Goal: Information Seeking & Learning: Find contact information

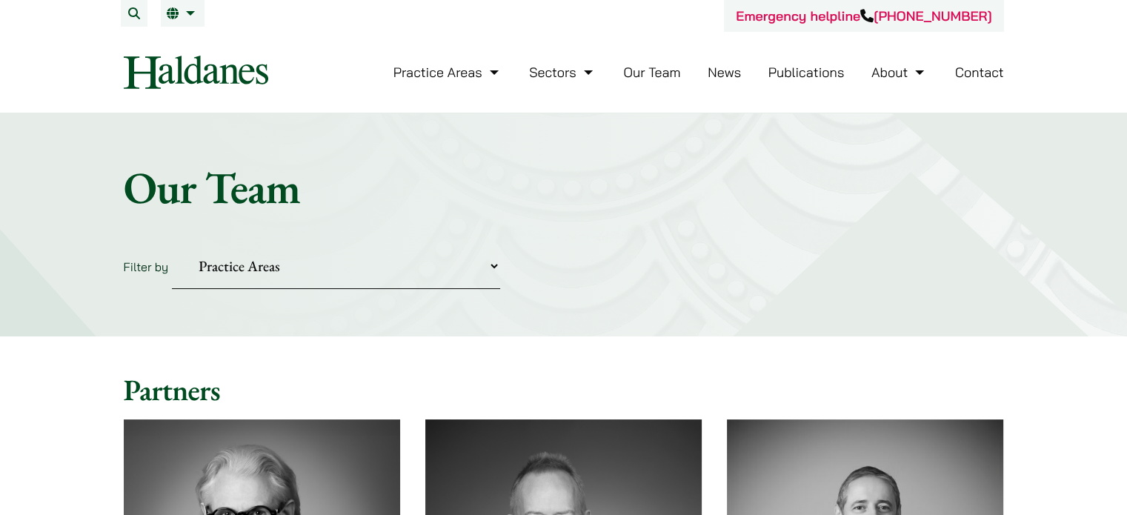
click at [990, 80] on link "Contact" at bounding box center [979, 72] width 49 height 17
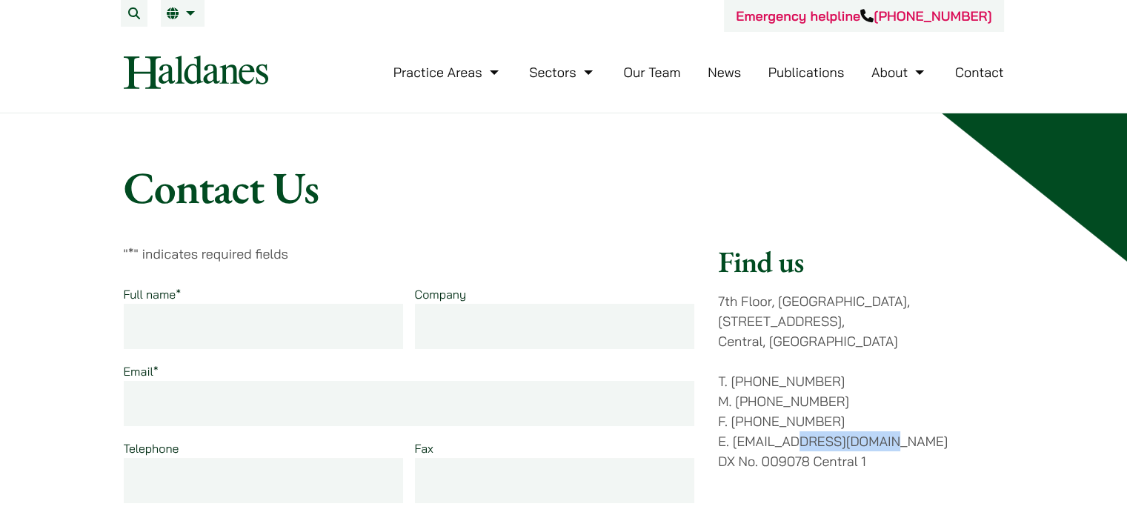
drag, startPoint x: 792, startPoint y: 420, endPoint x: 889, endPoint y: 424, distance: 96.4
click at [889, 424] on p "T. (852) 2868 1234 M. (852) 9763 5524 F. (852) 2845 1637 E. enquiries@haldanes.…" at bounding box center [860, 421] width 285 height 100
click at [912, 417] on p "T. (852) 2868 1234 M. (852) 9763 5524 F. (852) 2845 1637 E. enquiries@haldanes.…" at bounding box center [860, 421] width 285 height 100
drag, startPoint x: 735, startPoint y: 422, endPoint x: 794, endPoint y: 423, distance: 58.5
click at [791, 423] on p "T. (852) 2868 1234 M. (852) 9763 5524 F. (852) 2845 1637 E. enquiries@haldanes.…" at bounding box center [860, 421] width 285 height 100
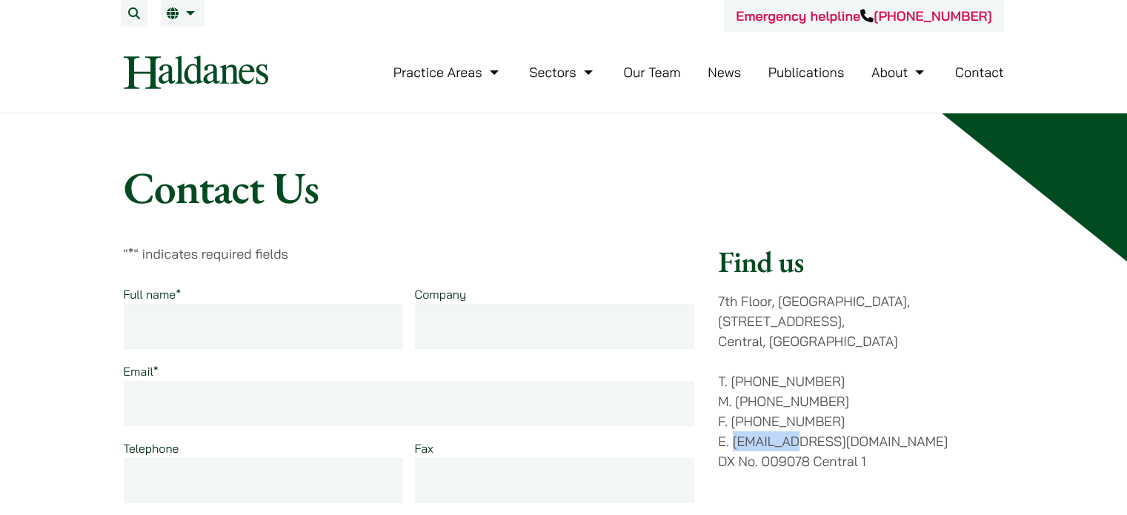
click at [738, 423] on p "T. (852) 2868 1234 M. (852) 9763 5524 F. (852) 2845 1637 E. enquiries@haldanes.…" at bounding box center [860, 421] width 285 height 100
drag, startPoint x: 733, startPoint y: 423, endPoint x: 789, endPoint y: 424, distance: 56.3
click at [789, 424] on p "T. (852) 2868 1234 M. (852) 9763 5524 F. (852) 2845 1637 E. enquiries@haldanes.…" at bounding box center [860, 421] width 285 height 100
